Goal: Task Accomplishment & Management: Manage account settings

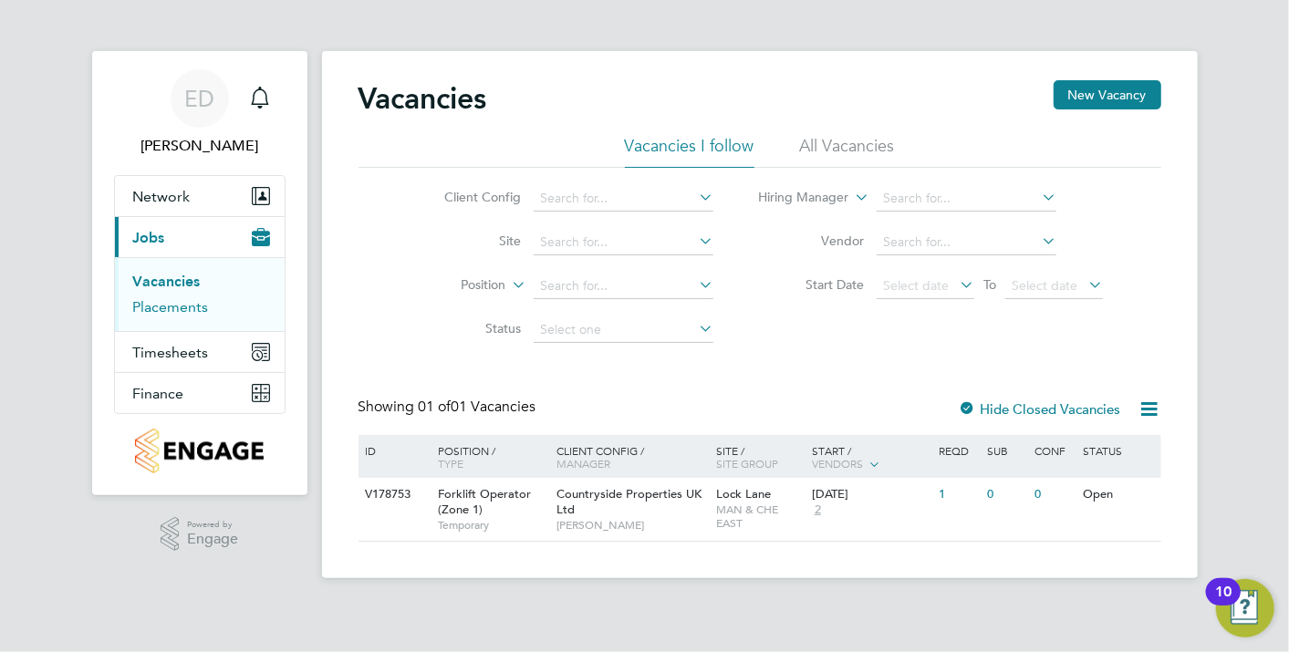
click at [173, 310] on link "Placements" at bounding box center [171, 306] width 76 height 17
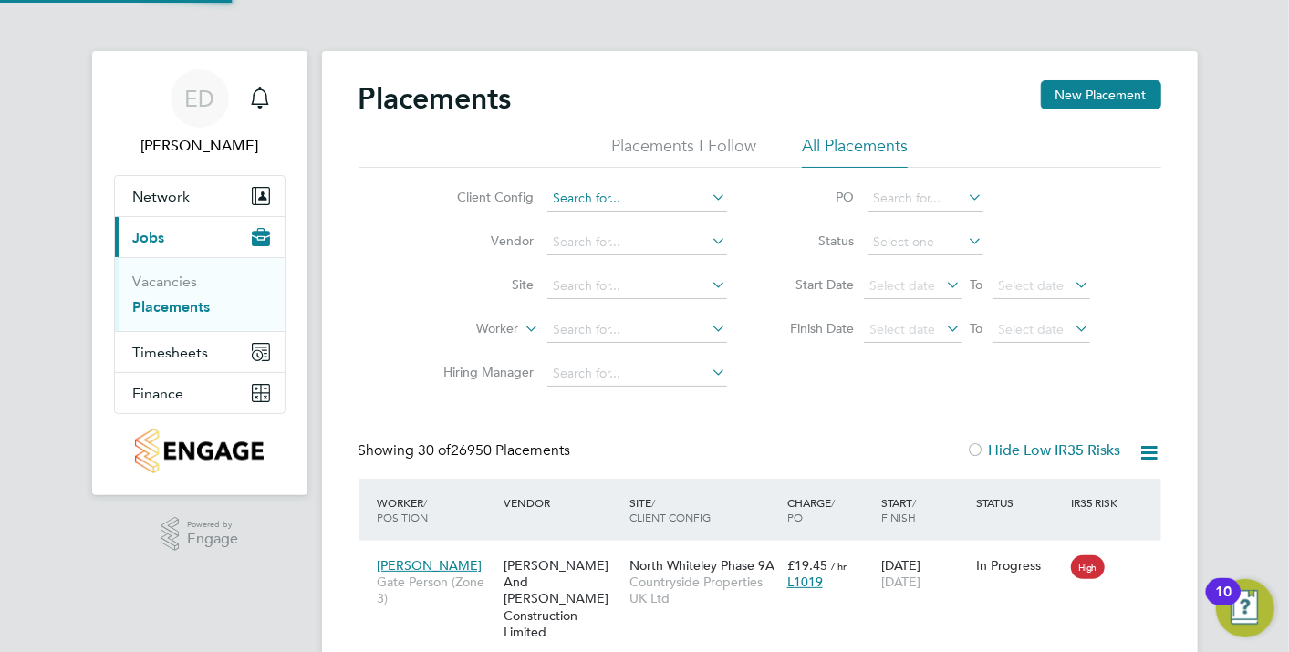
click at [661, 186] on input at bounding box center [637, 199] width 180 height 26
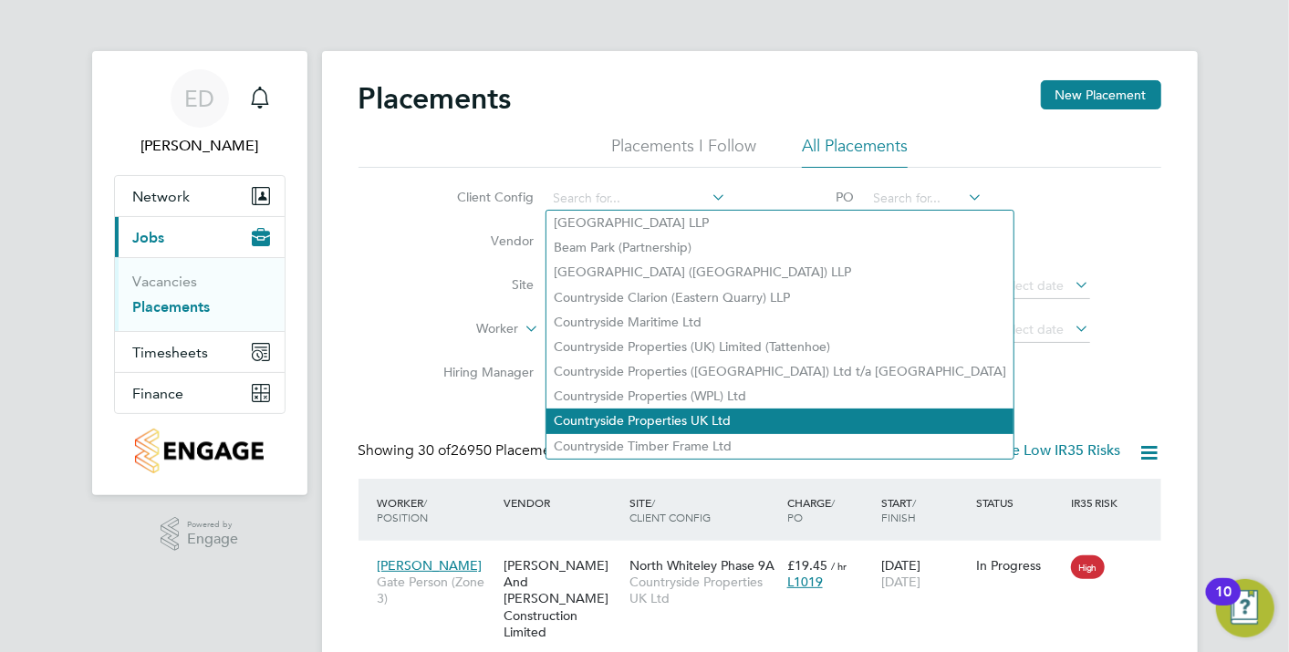
click at [705, 409] on li "Countryside Properties UK Ltd" at bounding box center [779, 421] width 467 height 25
type input "Countryside Properties UK Ltd"
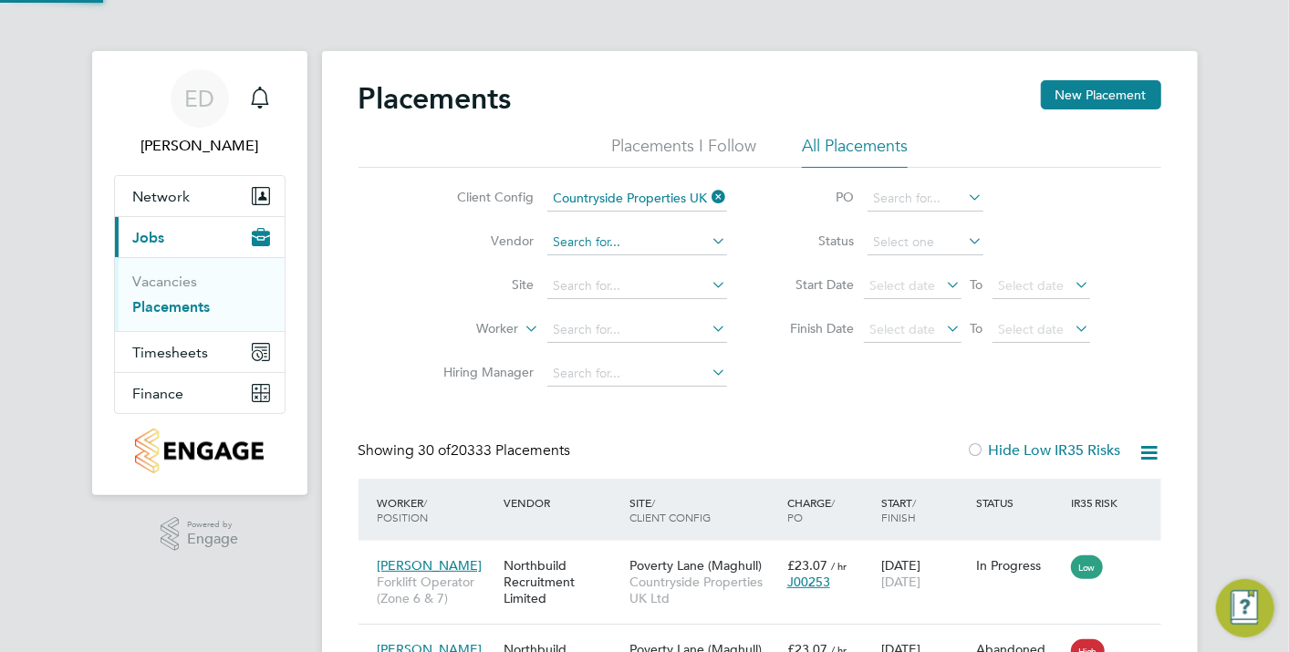
click at [646, 239] on input at bounding box center [637, 243] width 180 height 26
click at [684, 284] on li "F awkes & Reece Limited" at bounding box center [687, 291] width 282 height 25
type input "[PERSON_NAME] & [PERSON_NAME] Limited"
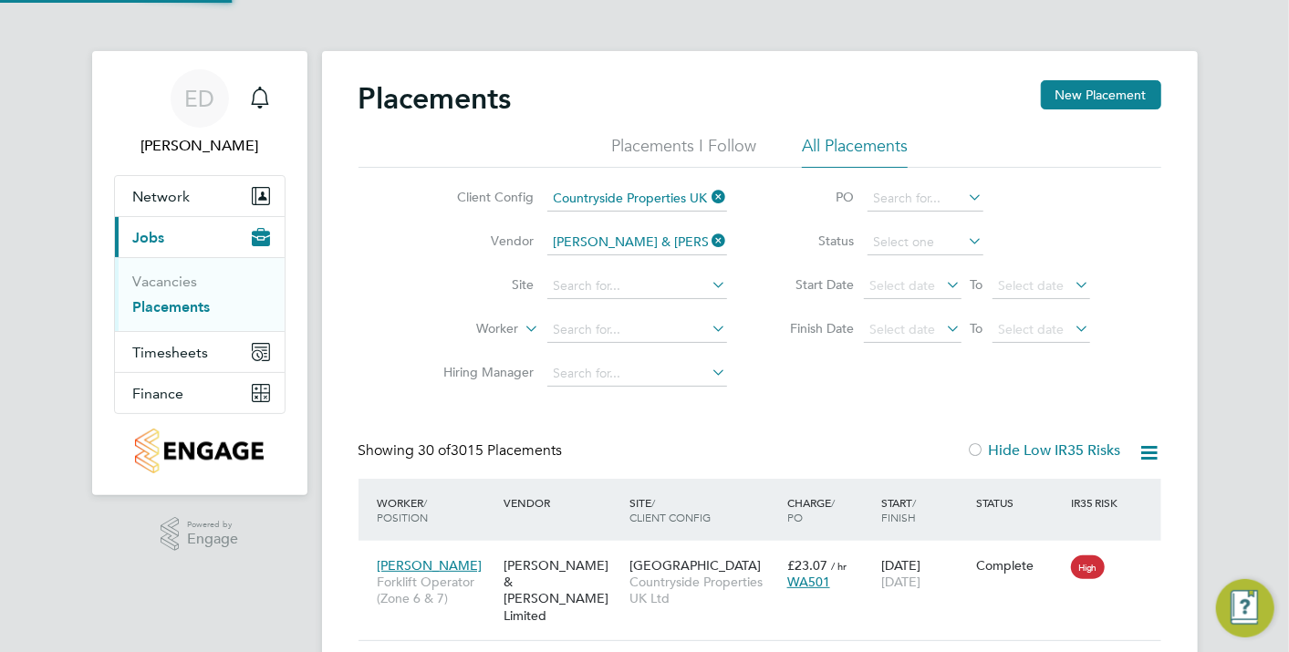
click at [673, 270] on li "Site" at bounding box center [578, 287] width 343 height 44
click at [709, 284] on icon at bounding box center [709, 285] width 0 height 26
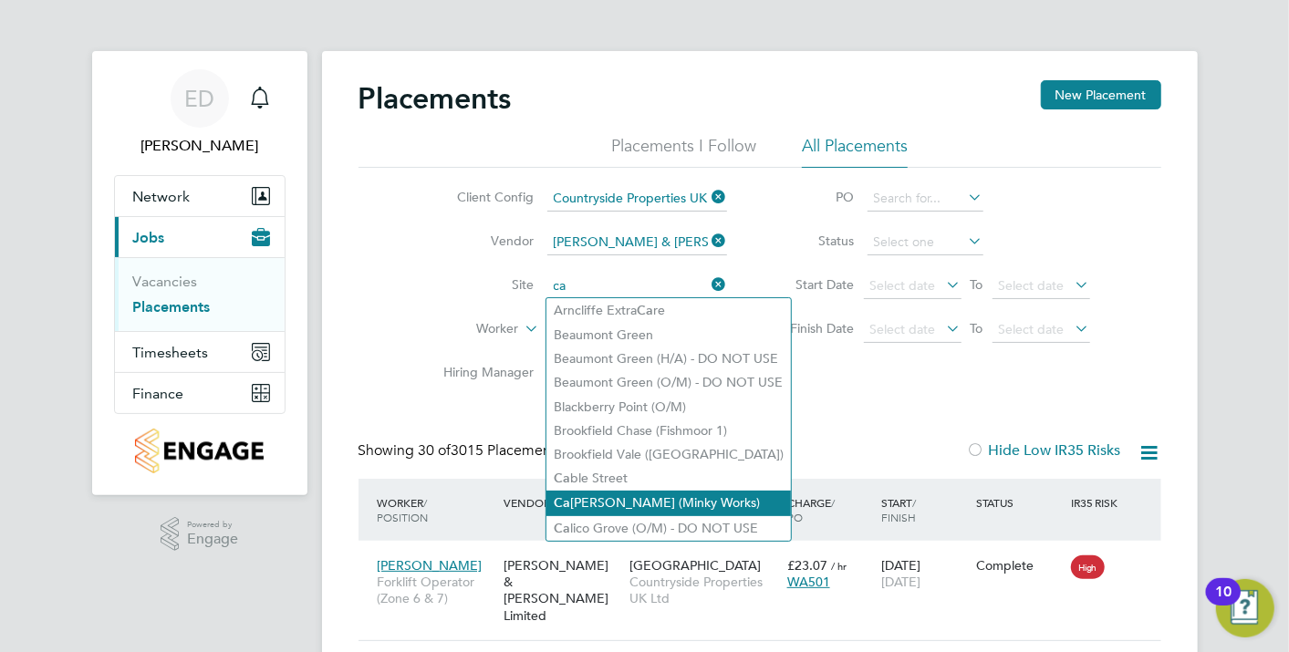
click at [645, 503] on li "Ca lico Grove (Minky Works)" at bounding box center [668, 503] width 244 height 25
type input "Calico Grove (Minky Works)"
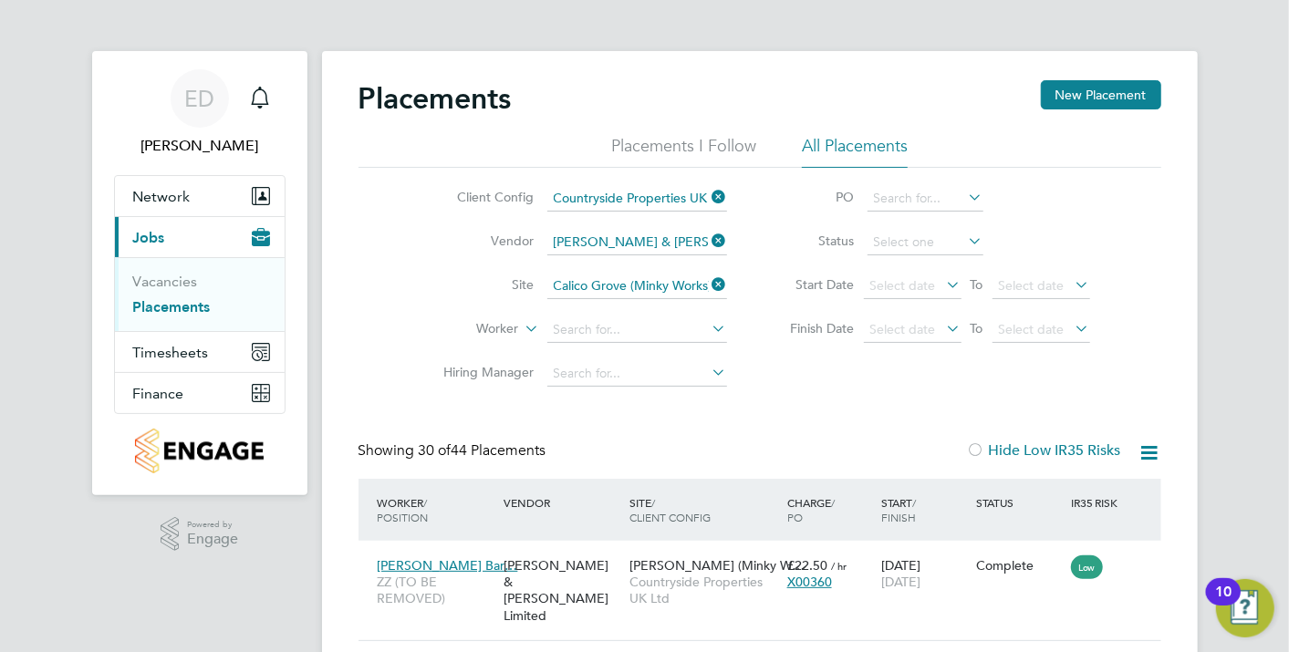
click at [709, 323] on icon at bounding box center [709, 329] width 0 height 26
click at [930, 234] on input at bounding box center [925, 243] width 116 height 26
click at [911, 265] on li "Active" at bounding box center [925, 267] width 117 height 24
type input "Active"
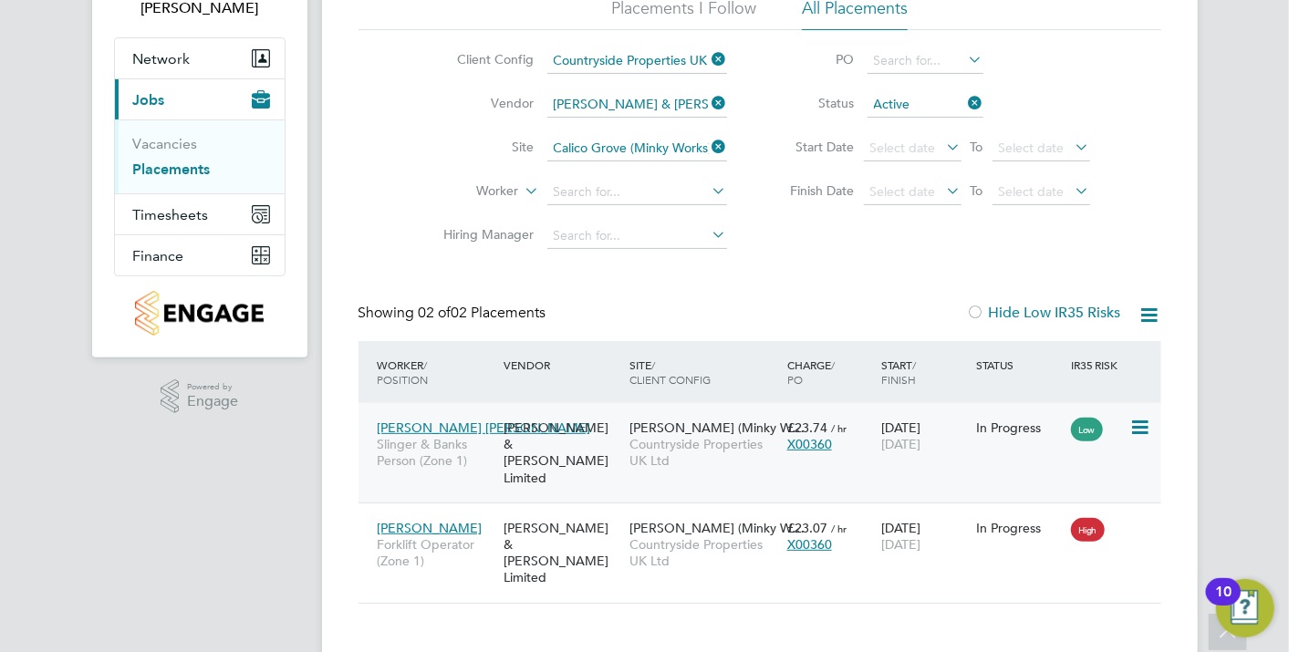
click at [1019, 432] on div "In Progress" at bounding box center [1019, 428] width 86 height 16
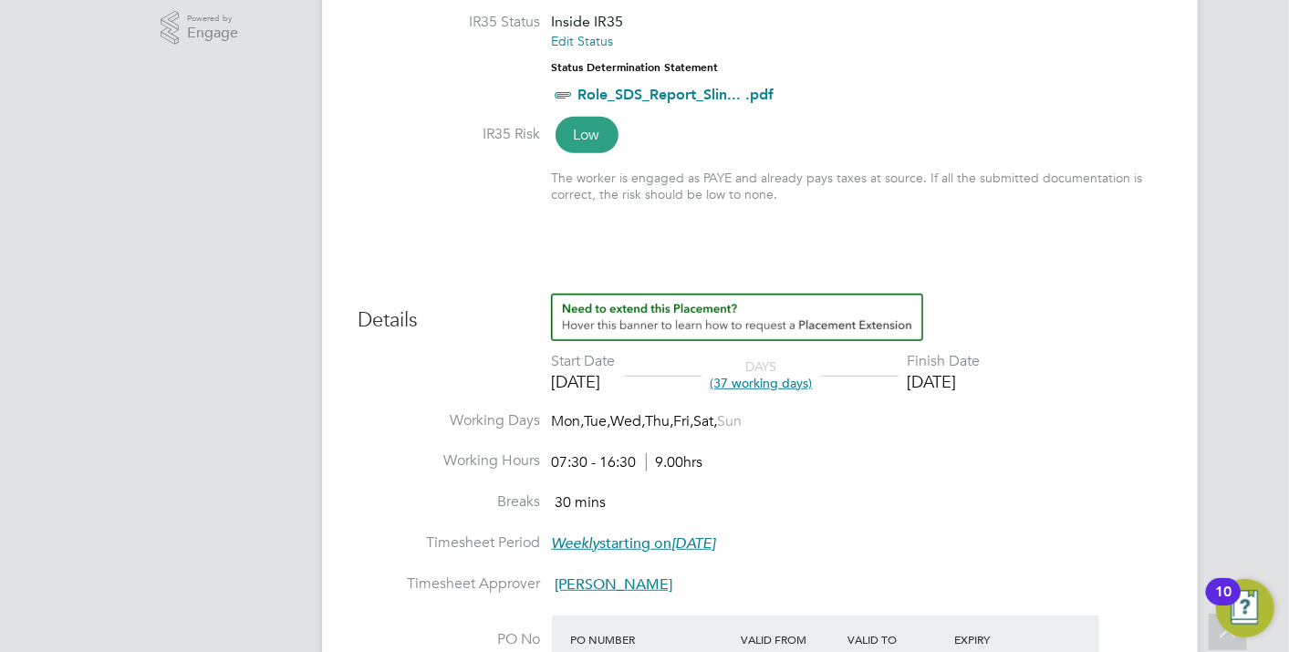
click at [961, 366] on div "Finish Date" at bounding box center [944, 361] width 73 height 19
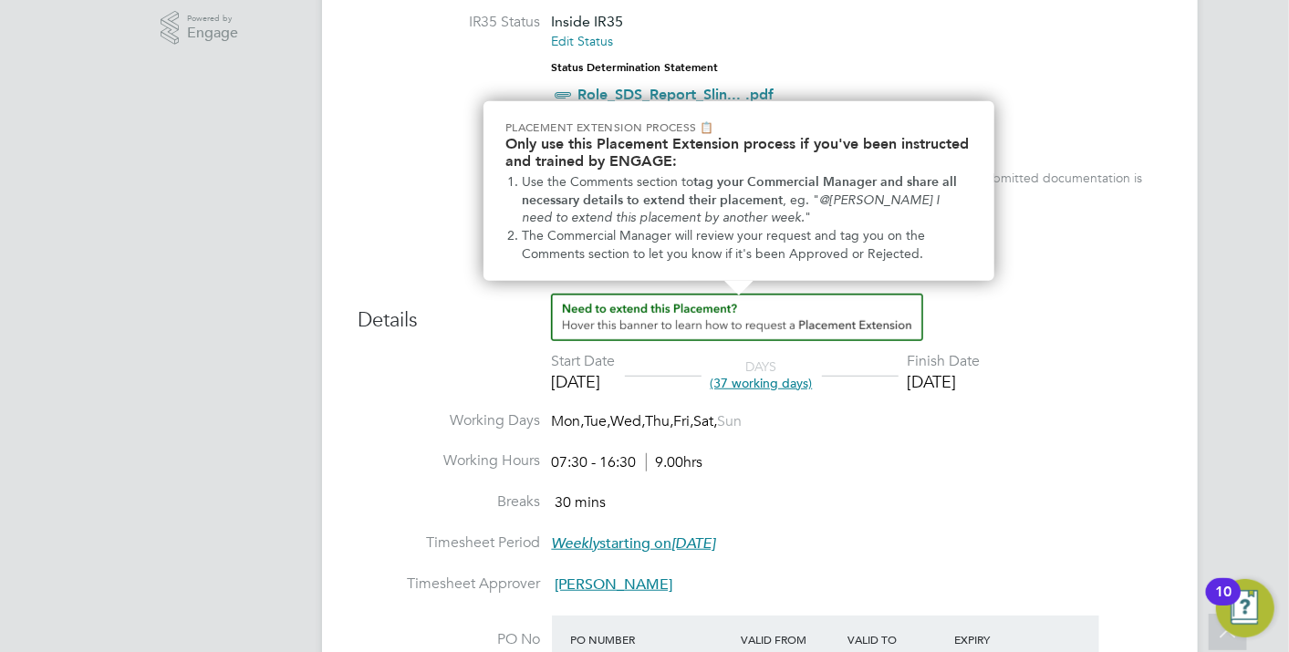
click at [859, 317] on img "How to extend a Placement?" at bounding box center [737, 317] width 372 height 47
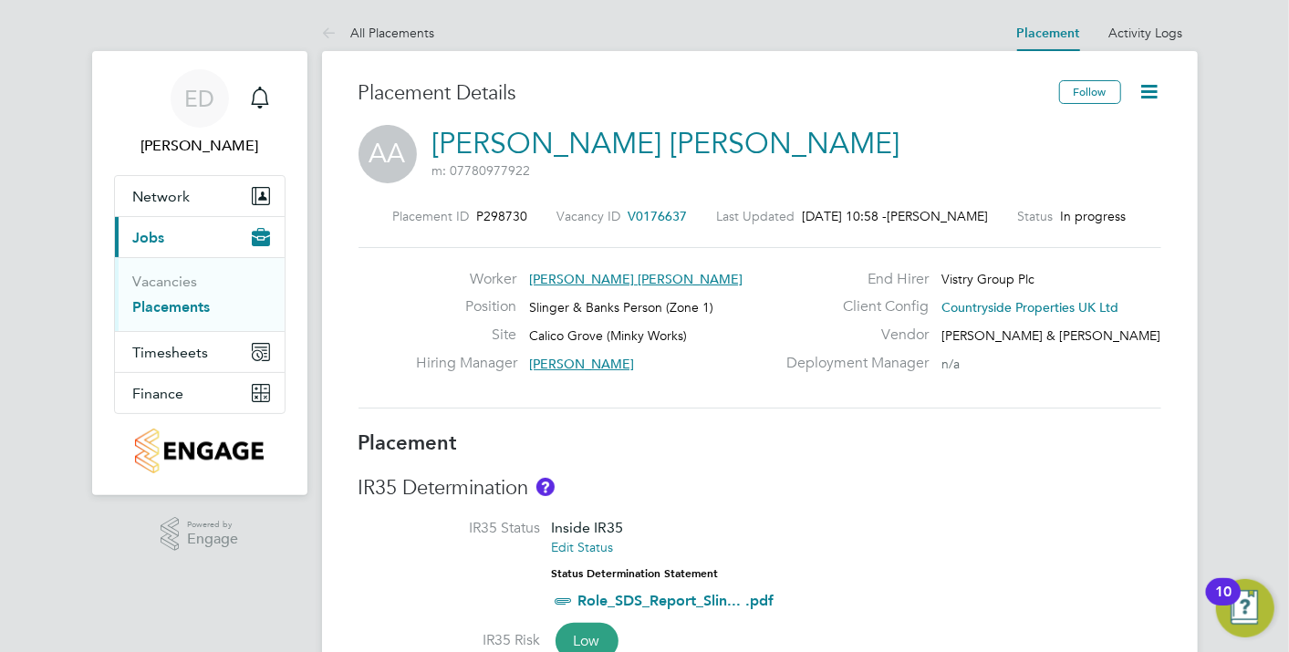
click at [1157, 93] on icon at bounding box center [1149, 91] width 23 height 23
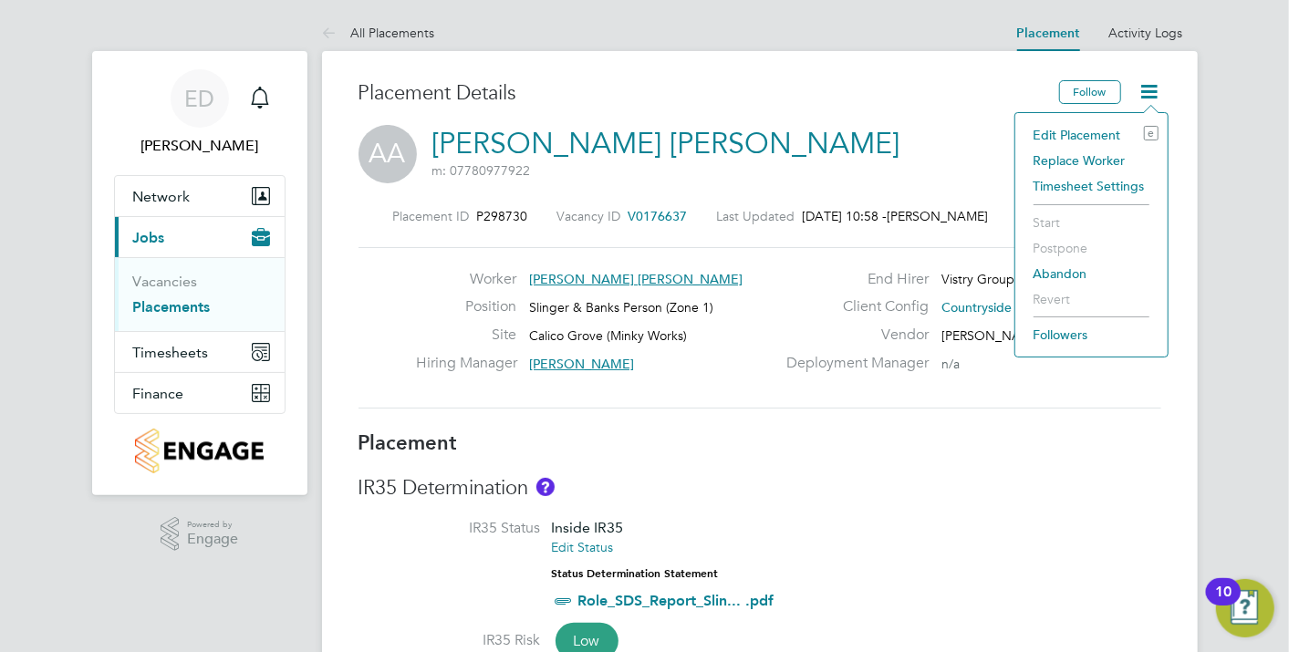
click at [1099, 137] on li "Edit Placement e" at bounding box center [1091, 135] width 134 height 26
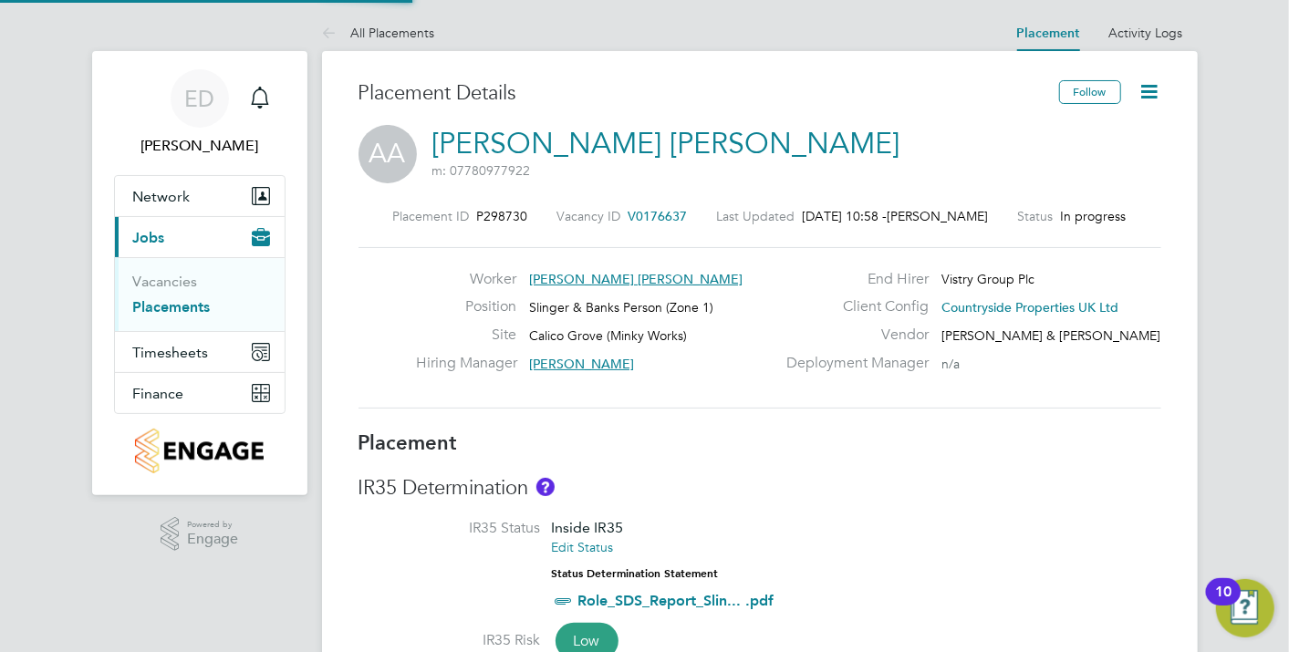
type input "[PERSON_NAME]"
type input "[DATE]"
type input "07:30"
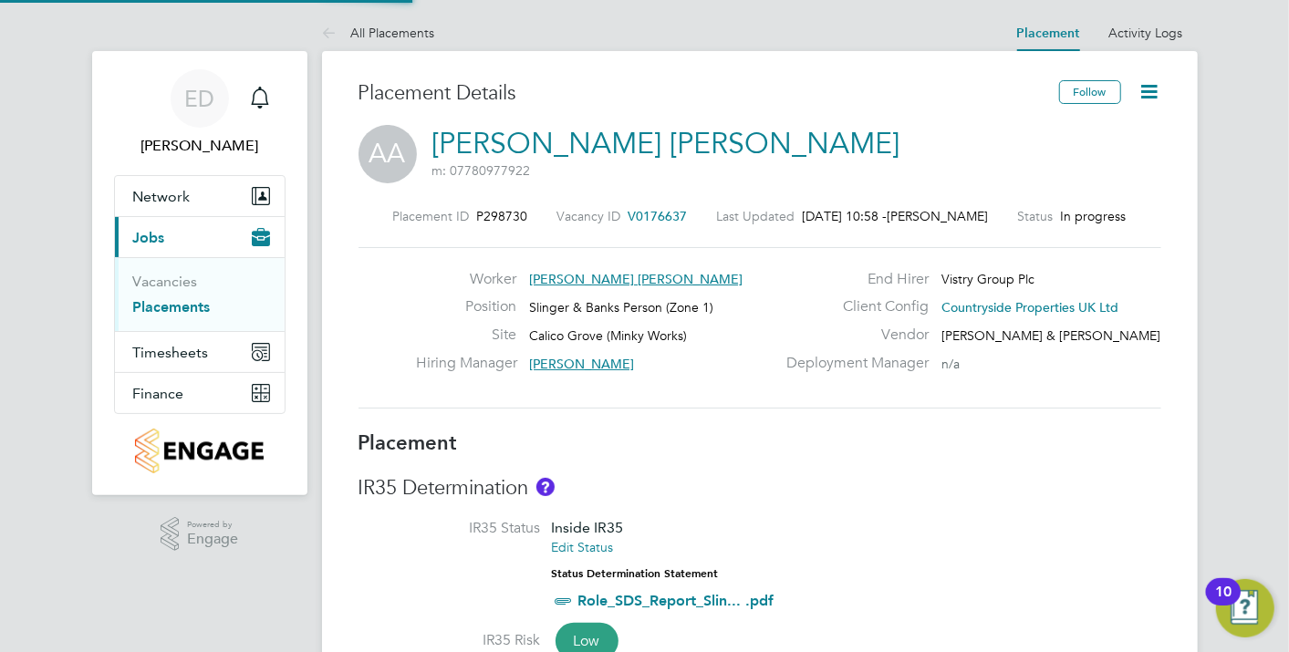
type input "16:30"
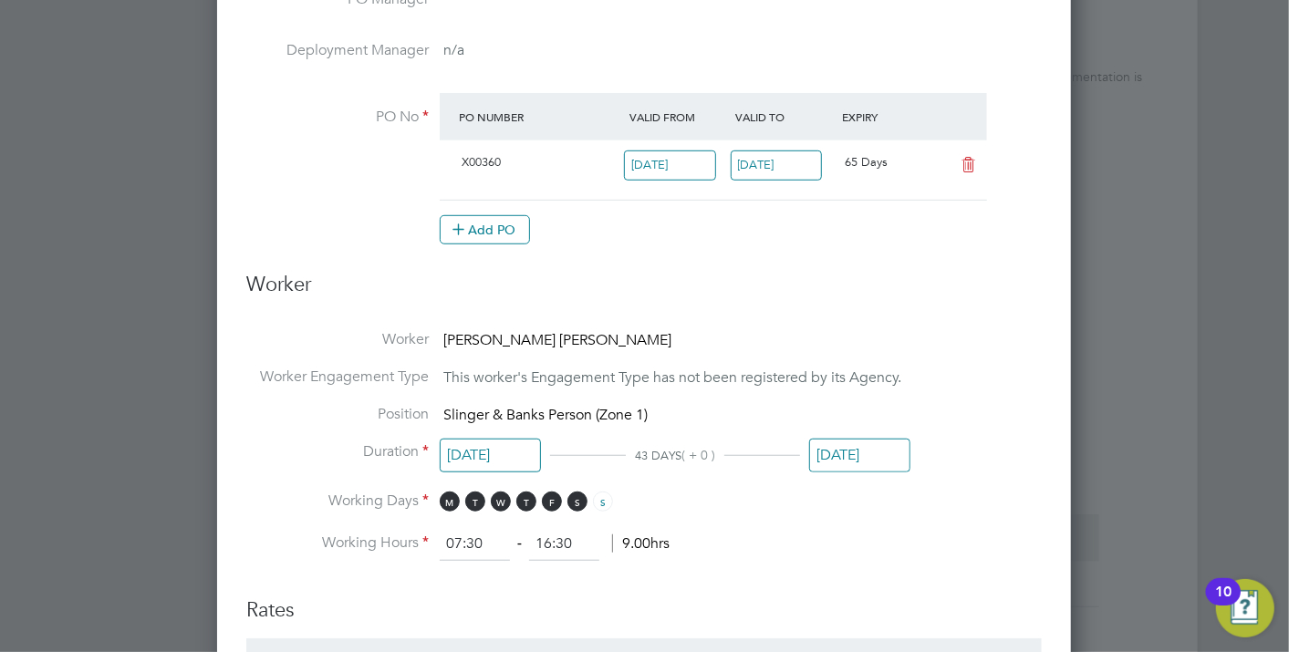
click at [871, 455] on input "[DATE]" at bounding box center [859, 456] width 101 height 34
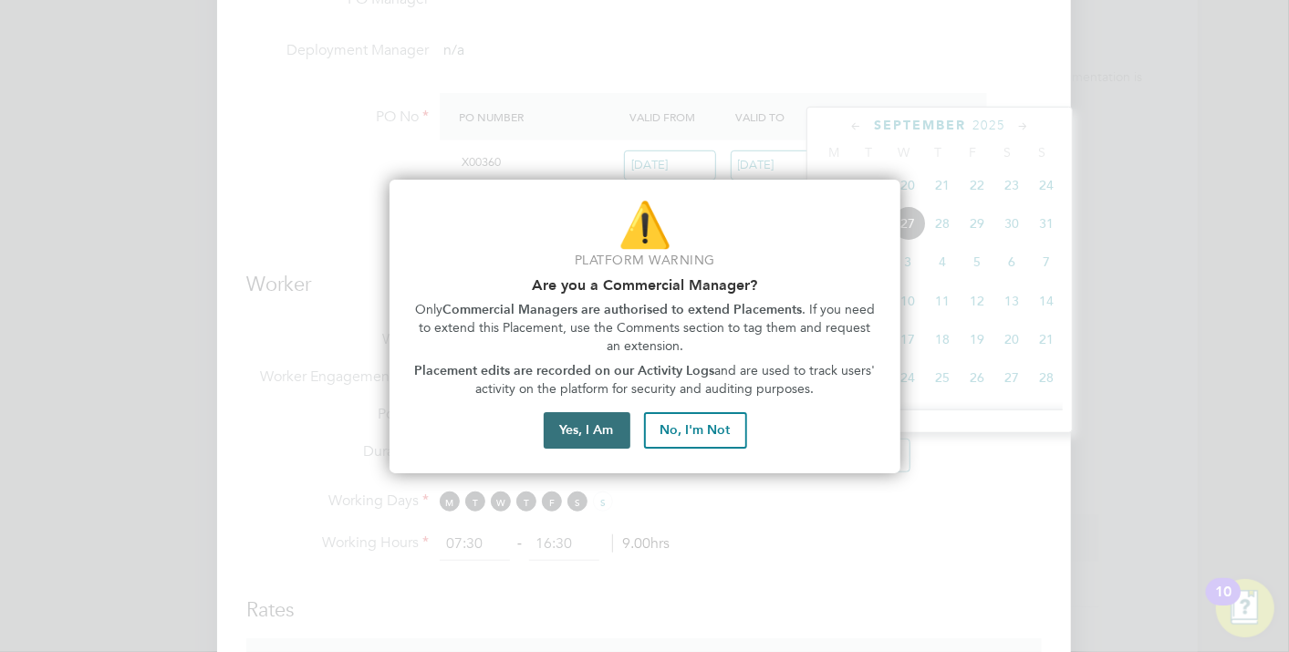
click at [589, 434] on button "Yes, I Am" at bounding box center [587, 430] width 87 height 36
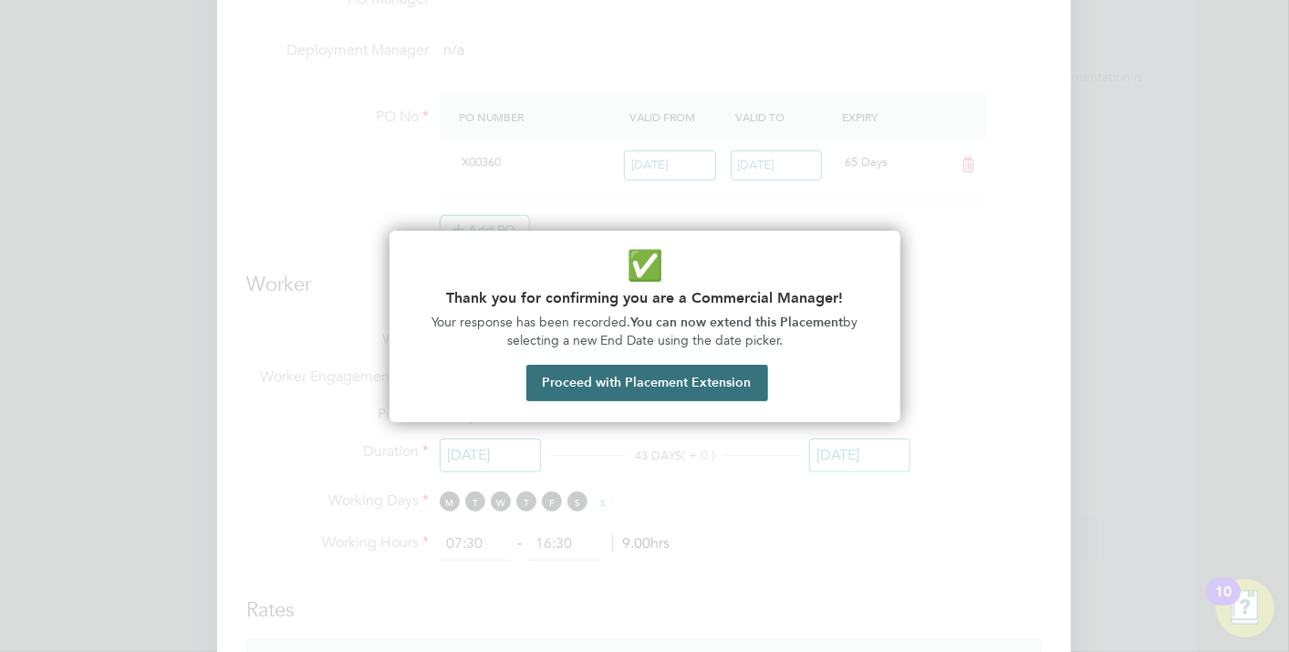
click at [677, 393] on button "Proceed with Placement Extension" at bounding box center [647, 383] width 242 height 36
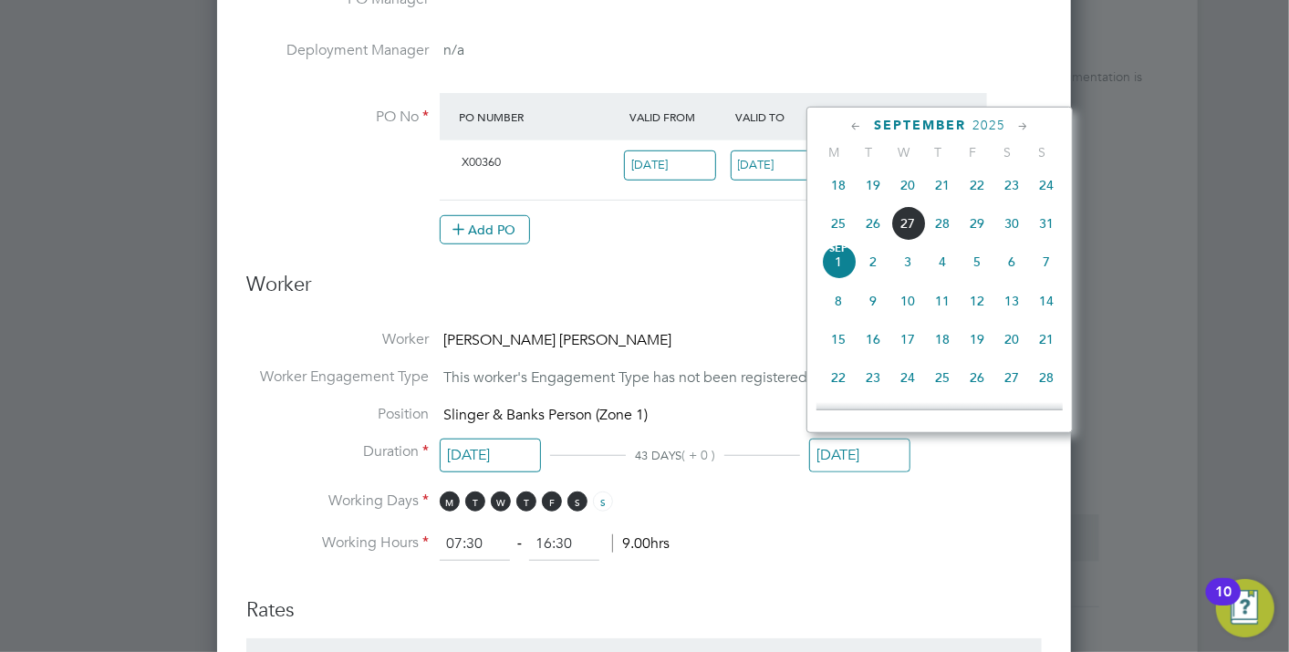
click at [1024, 129] on icon at bounding box center [1022, 127] width 17 height 20
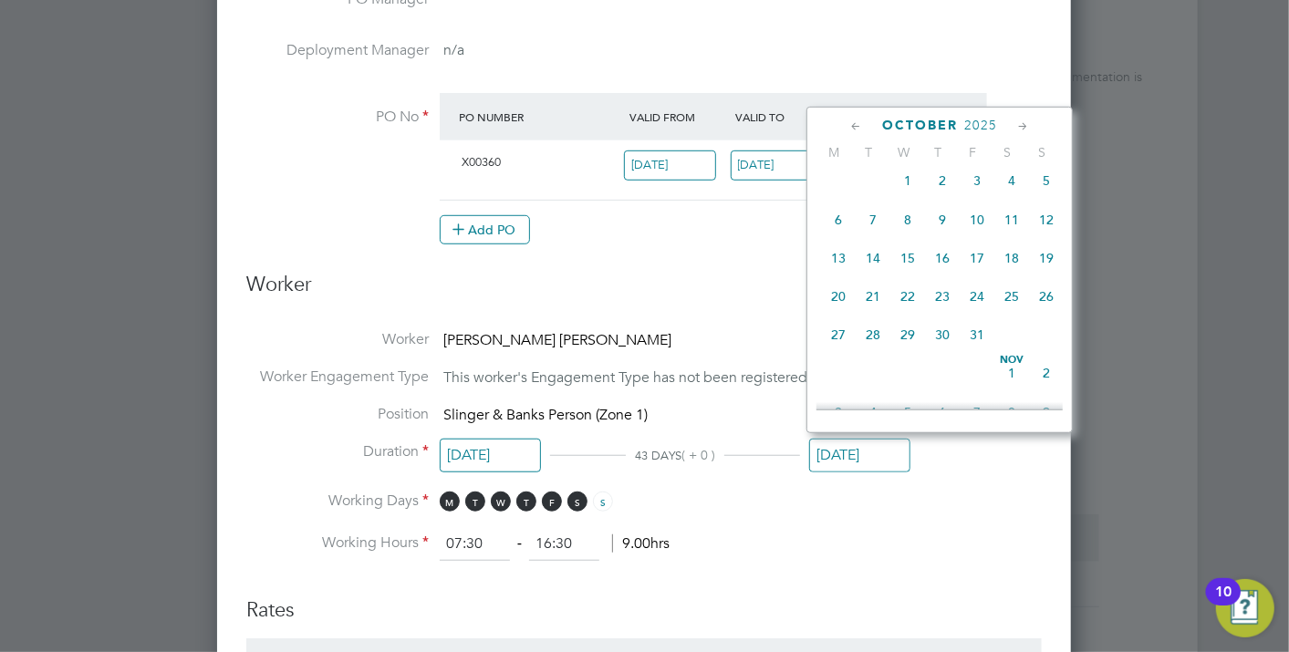
click at [1024, 129] on icon at bounding box center [1022, 127] width 17 height 20
click at [982, 268] on span "14" at bounding box center [977, 255] width 35 height 35
type input "[DATE]"
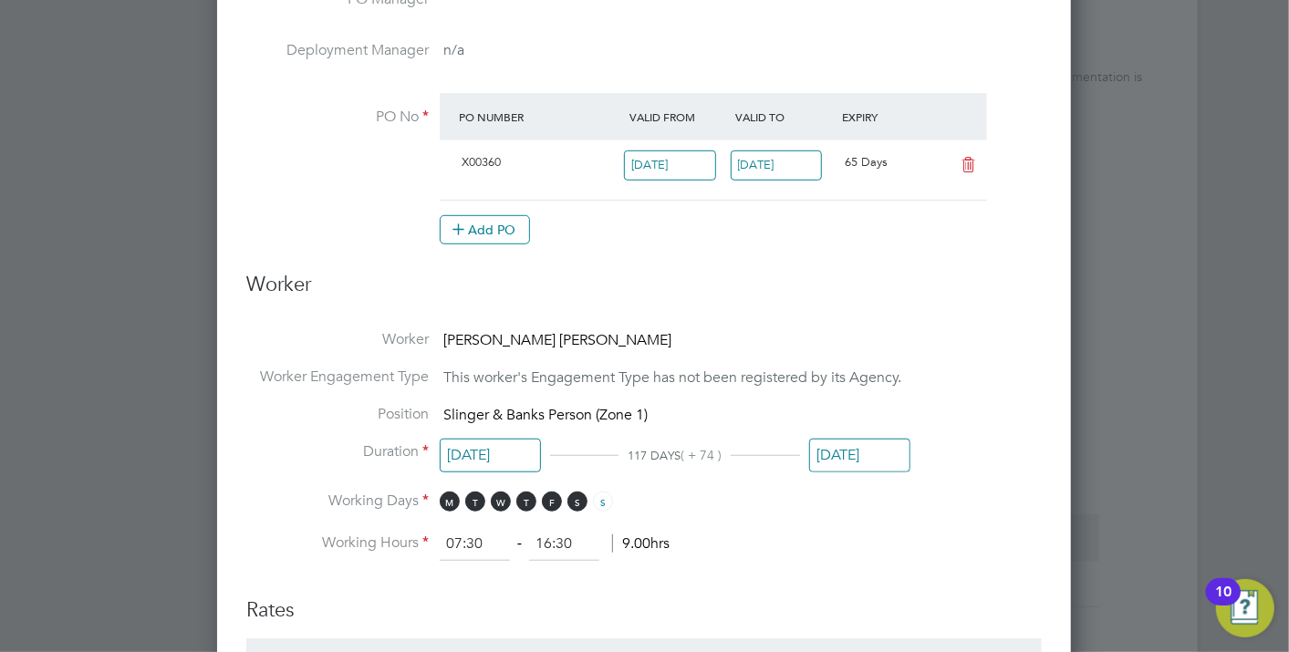
click at [930, 529] on li "Working Hours 07:30 ‐ 16:30 9.00hrs" at bounding box center [643, 544] width 795 height 33
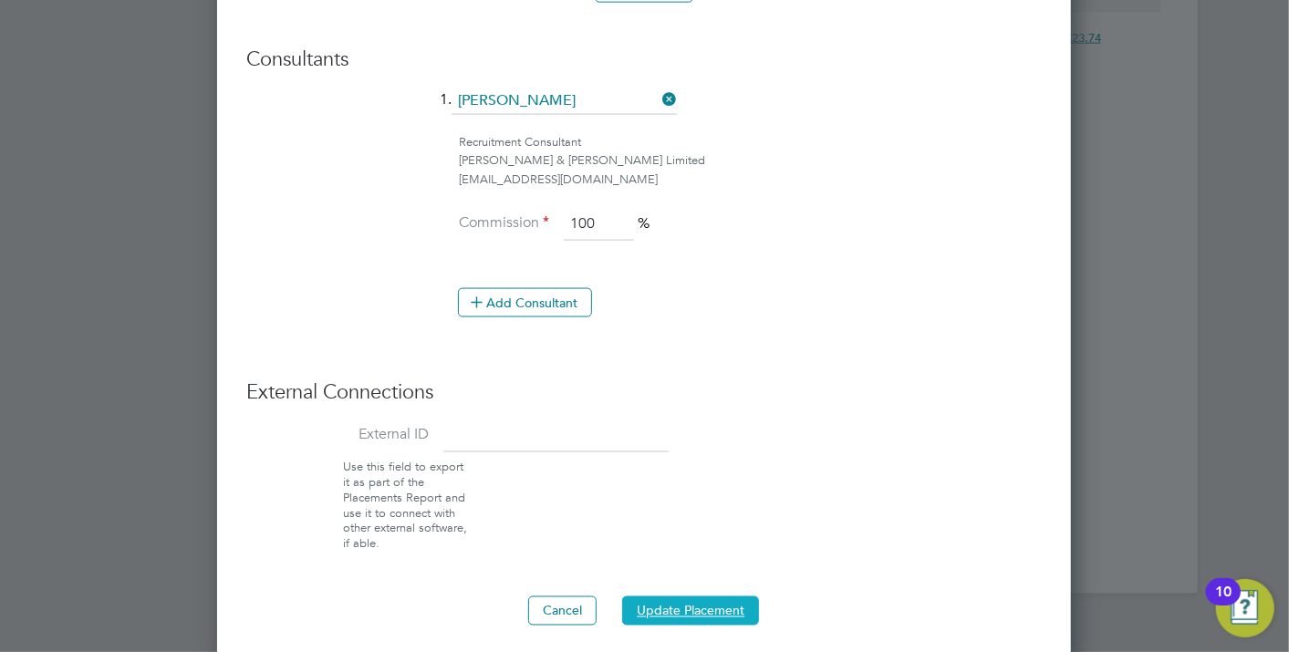
click at [694, 607] on button "Update Placement" at bounding box center [690, 611] width 137 height 29
